Goal: Information Seeking & Learning: Learn about a topic

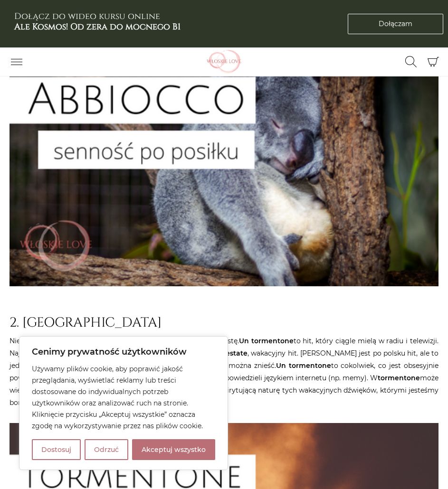
scroll to position [411, 0]
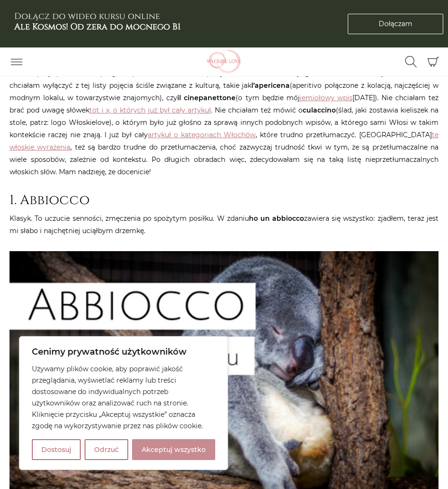
click at [167, 455] on button "Akceptuj wszystko" at bounding box center [173, 449] width 83 height 21
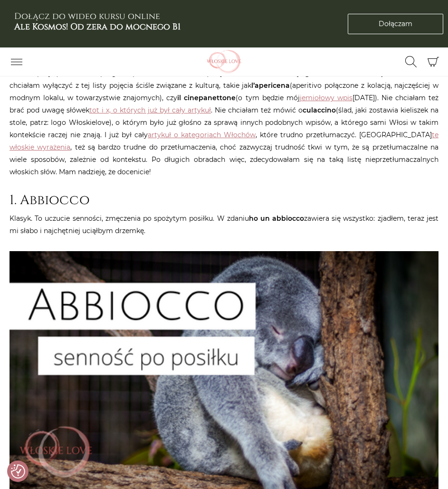
checkbox input "true"
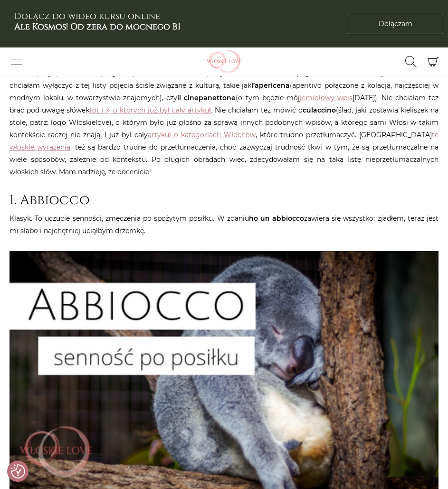
click at [302, 220] on strong "ho un abbiocco" at bounding box center [276, 218] width 55 height 9
drag, startPoint x: 250, startPoint y: 218, endPoint x: 302, endPoint y: 217, distance: 52.2
click at [302, 217] on strong "ho un abbiocco" at bounding box center [276, 218] width 55 height 9
copy strong "ho un abbiocco"
drag, startPoint x: 376, startPoint y: 218, endPoint x: 388, endPoint y: 229, distance: 16.8
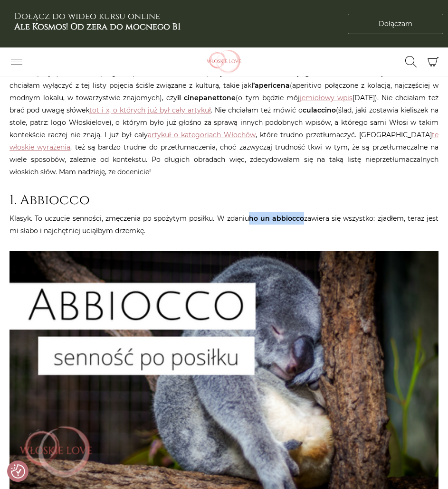
click at [388, 229] on p "Klasyk. To uczucie senności, zmęczenia po spożytym posiłku. W zdaniu ho un abbi…" at bounding box center [223, 224] width 429 height 25
copy p "zjadłem, teraz jest mi słabo i najchętniej uciąłbym drzemkę."
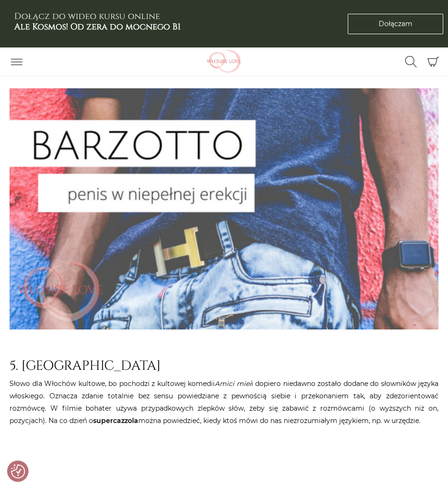
scroll to position [1851, 0]
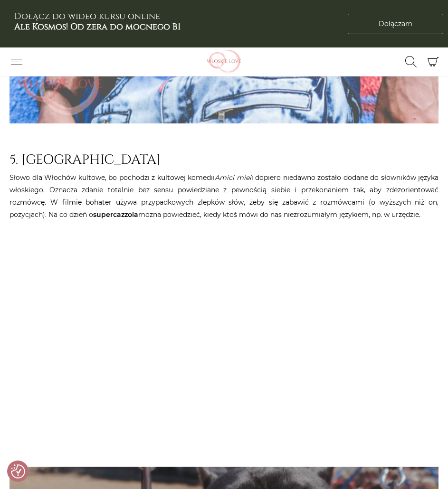
drag, startPoint x: 57, startPoint y: 213, endPoint x: 409, endPoint y: 216, distance: 351.7
click at [409, 216] on p "Słowo dla Włochów kultowe, bo pochodzi z kultowej komedii Amici miei i dopiero …" at bounding box center [223, 195] width 429 height 49
copy p "supercazzola można powiedzieć, kiedy ktoś mówi do nas niezrozumiałym językiem, …"
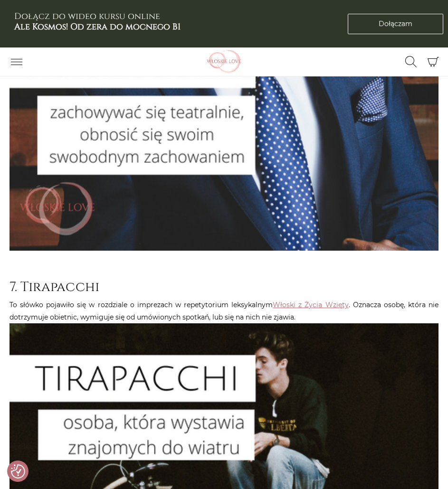
scroll to position [2468, 0]
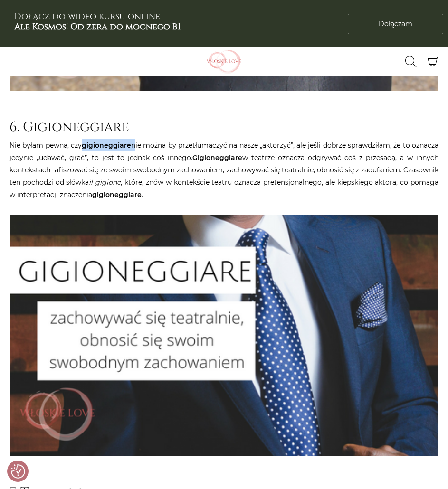
drag, startPoint x: 91, startPoint y: 147, endPoint x: 139, endPoint y: 144, distance: 48.0
click at [139, 144] on p "Nie byłam pewna, czy gigioneggiare nie można by przetłumaczyć na nasze „aktorzy…" at bounding box center [223, 170] width 429 height 62
copy strong "gigioneggiare"
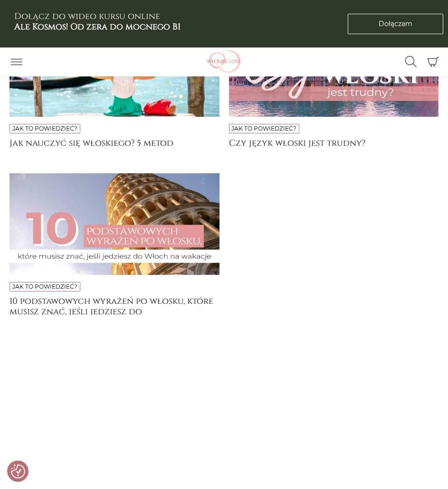
scroll to position [3085, 0]
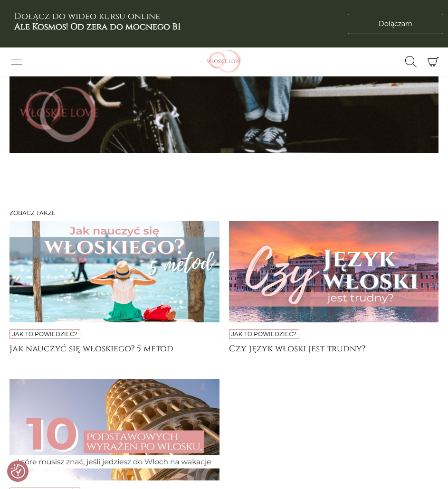
click at [137, 289] on img at bounding box center [114, 272] width 210 height 102
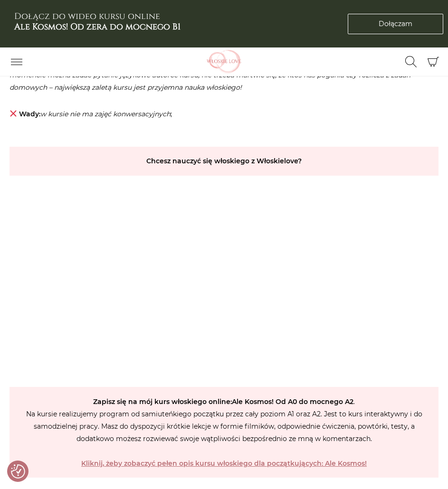
scroll to position [1645, 0]
